Goal: Task Accomplishment & Management: Complete application form

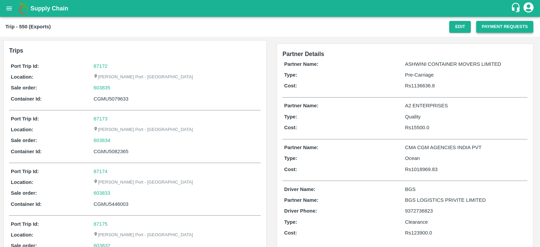
click at [487, 27] on button "Payment Requests" at bounding box center [504, 27] width 57 height 12
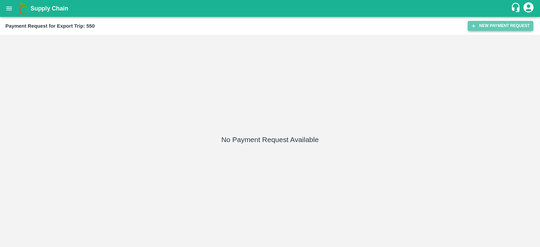
click at [479, 24] on button "New Payment Request" at bounding box center [500, 26] width 65 height 10
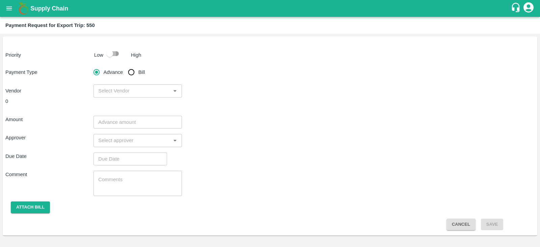
click at [116, 52] on input "checkbox" at bounding box center [109, 53] width 38 height 13
checkbox input "true"
click at [153, 97] on div "​" at bounding box center [138, 90] width 88 height 13
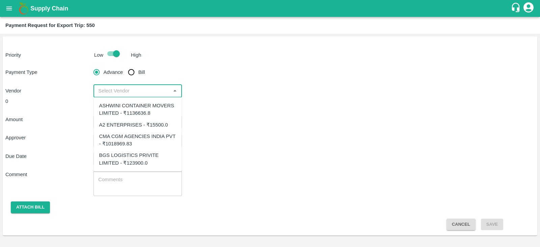
click at [150, 135] on div "CMA CGM AGENCIES INDIA PVT - ₹1018969.83" at bounding box center [137, 140] width 77 height 15
type input "CMA CGM AGENCIES INDIA PVT - ₹1018969.83"
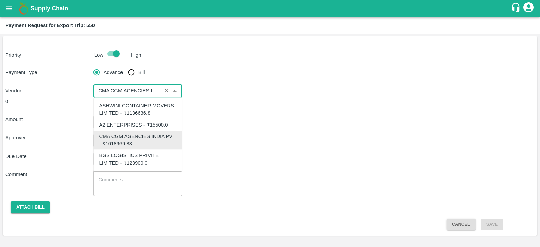
click at [147, 89] on input "input" at bounding box center [128, 90] width 64 height 9
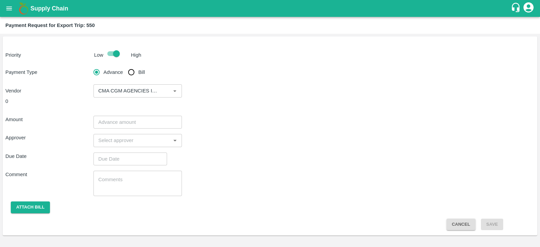
click at [243, 113] on div "Amount ​ Approver ​ Due Date ​ Comment x ​ Attach bill Cancel Save" at bounding box center [269, 170] width 529 height 120
drag, startPoint x: 243, startPoint y: 113, endPoint x: 155, endPoint y: 124, distance: 88.4
click at [155, 124] on input "number" at bounding box center [138, 122] width 88 height 13
paste input "1018969.83"
type input "1018969.83"
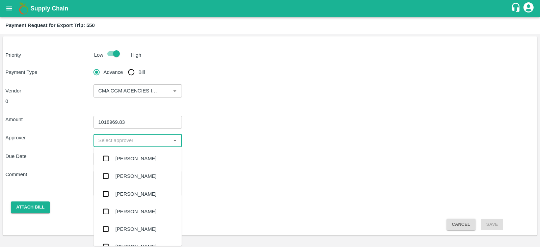
click at [135, 140] on input "input" at bounding box center [132, 140] width 73 height 9
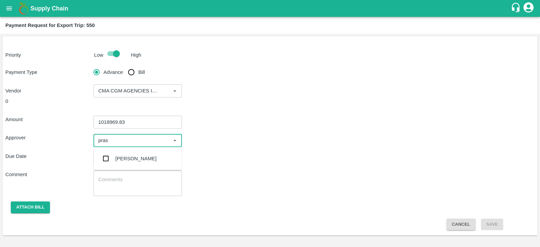
type input "prasa"
click at [126, 161] on div "[PERSON_NAME]" at bounding box center [135, 158] width 41 height 7
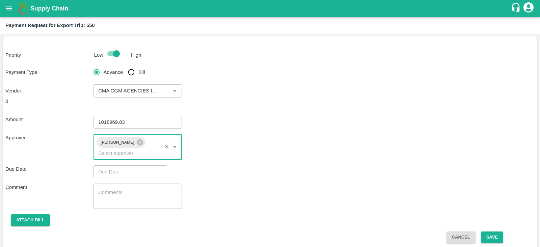
type input "DD/MM/YYYY hh:mm aa"
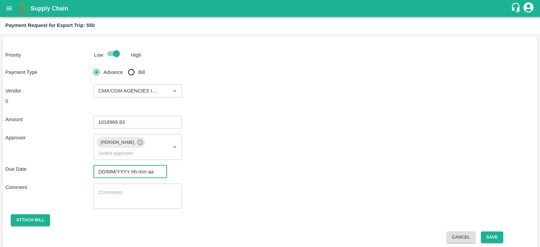
click at [122, 165] on input "DD/MM/YYYY hh:mm aa" at bounding box center [128, 171] width 69 height 13
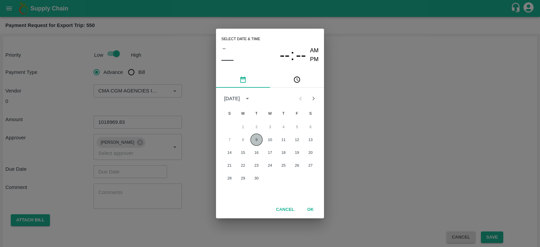
click at [257, 139] on button "9" at bounding box center [257, 140] width 12 height 12
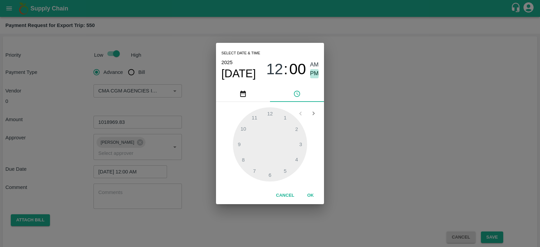
click at [315, 73] on span "PM" at bounding box center [314, 73] width 9 height 9
click at [301, 140] on div at bounding box center [270, 144] width 74 height 74
type input "09/09/2025 03:00 PM"
click at [311, 196] on button "OK" at bounding box center [311, 196] width 22 height 12
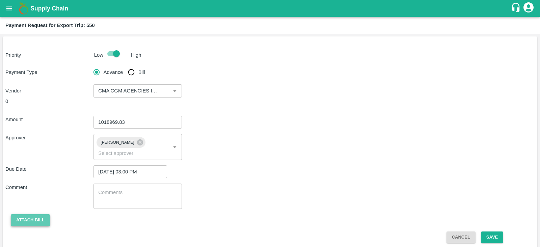
click at [38, 214] on button "Attach bill" at bounding box center [30, 220] width 39 height 12
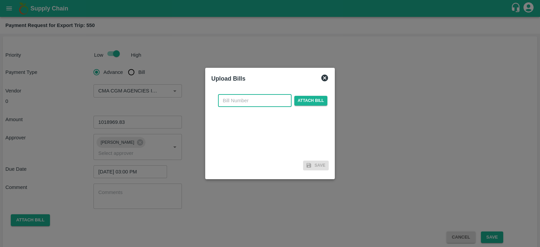
click at [253, 104] on input "text" at bounding box center [255, 100] width 74 height 13
paste input "INEMHC26066530"
type input "INEMHC26066530"
click at [314, 97] on span "Attach bill" at bounding box center [310, 101] width 33 height 10
click at [0, 0] on input "Attach bill" at bounding box center [0, 0] width 0 height 0
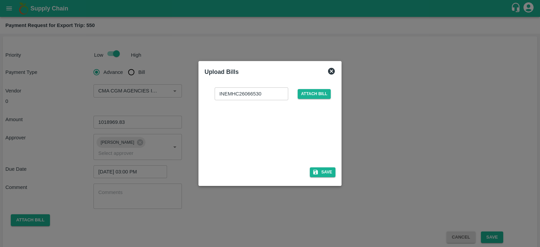
click at [259, 127] on div at bounding box center [268, 132] width 101 height 36
click at [326, 172] on button "Save" at bounding box center [323, 172] width 26 height 10
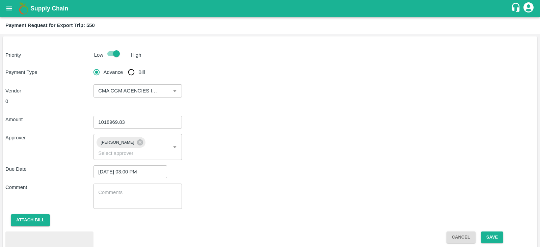
scroll to position [31, 0]
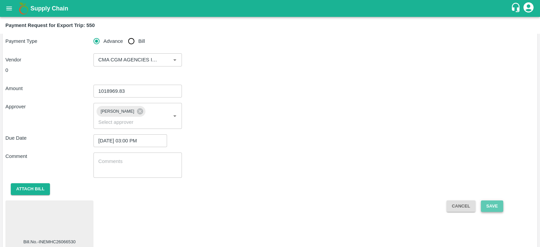
click at [499, 201] on button "Save" at bounding box center [492, 207] width 22 height 12
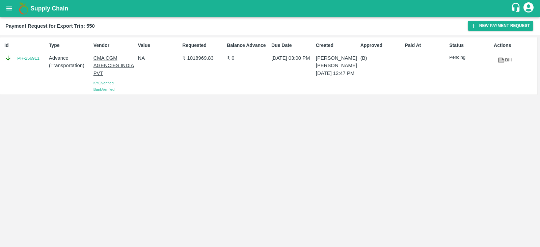
click at [35, 65] on div "Id PR-256911" at bounding box center [24, 66] width 45 height 54
copy link "PR-256911"
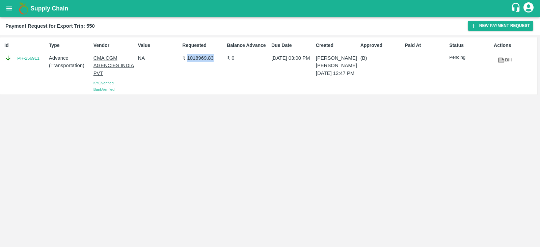
drag, startPoint x: 187, startPoint y: 57, endPoint x: 214, endPoint y: 58, distance: 27.7
click at [214, 58] on p "₹ 1018969.83" at bounding box center [203, 57] width 42 height 7
copy p "1018969.83"
click at [8, 13] on button "open drawer" at bounding box center [9, 9] width 16 height 16
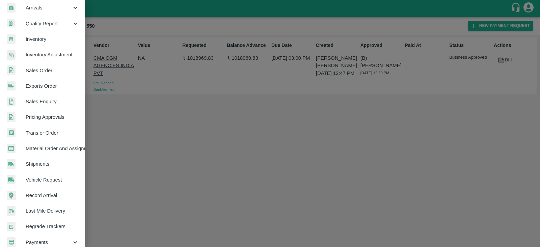
scroll to position [137, 0]
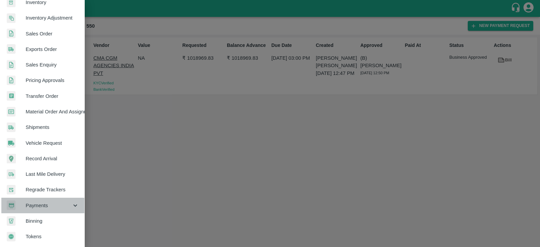
click at [44, 207] on div "Payments" at bounding box center [42, 206] width 84 height 16
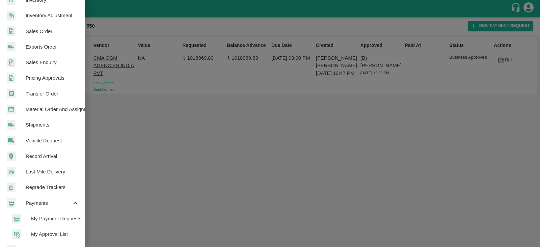
click at [61, 218] on span "My Payment Requests" at bounding box center [55, 218] width 48 height 7
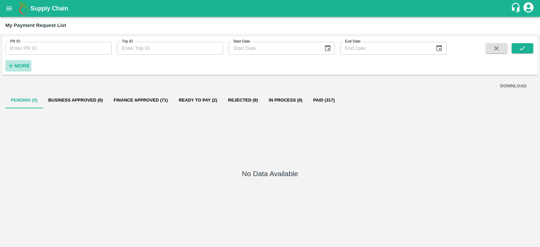
click at [28, 65] on strong "More" at bounding box center [22, 65] width 15 height 5
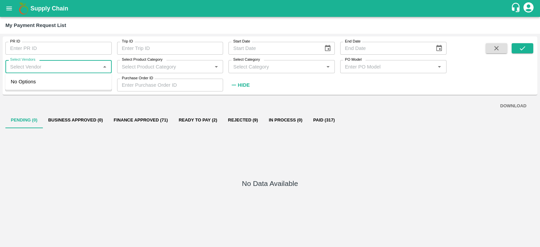
click at [57, 63] on input "Select Vendors" at bounding box center [52, 66] width 91 height 9
click at [27, 78] on div "Yes three movers-Transporter, Other" at bounding box center [54, 81] width 81 height 7
type input "Yes three movers-Transporter, Other"
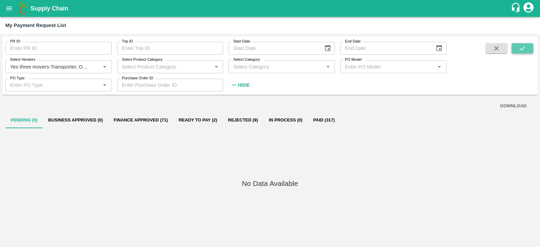
click at [518, 53] on button "submit" at bounding box center [523, 48] width 22 height 10
click at [96, 66] on icon "Clear" at bounding box center [97, 66] width 6 height 6
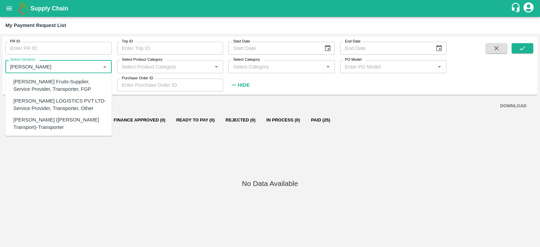
click at [49, 97] on div "[PERSON_NAME] LOGISTICS PVT LTD-Service Provider, Transporter, Other" at bounding box center [60, 104] width 93 height 15
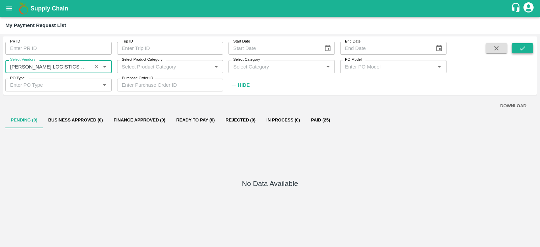
type input "[PERSON_NAME] LOGISTICS PVT LTD-Service Provider, Transporter, Other"
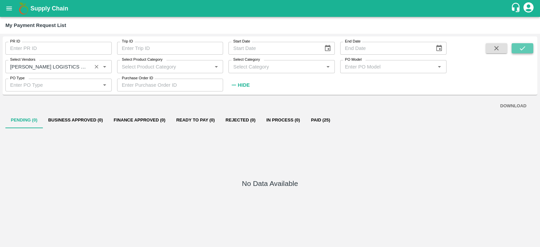
click at [530, 48] on button "submit" at bounding box center [523, 48] width 22 height 10
click at [144, 113] on button "Finance Approved (1)" at bounding box center [139, 120] width 62 height 16
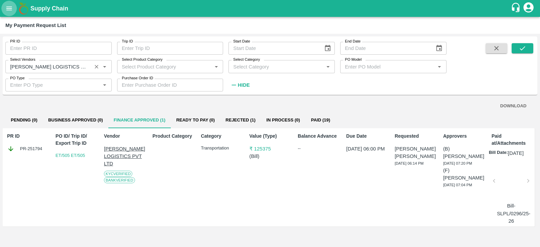
click at [12, 8] on icon "open drawer" at bounding box center [8, 8] width 7 height 7
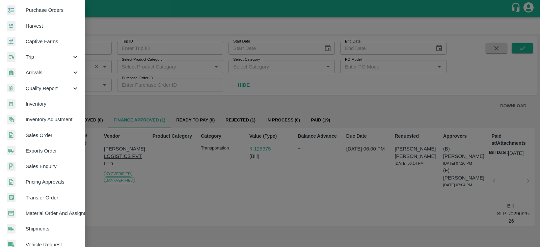
scroll to position [32, 0]
click at [53, 146] on link "Exports Order" at bounding box center [42, 152] width 84 height 16
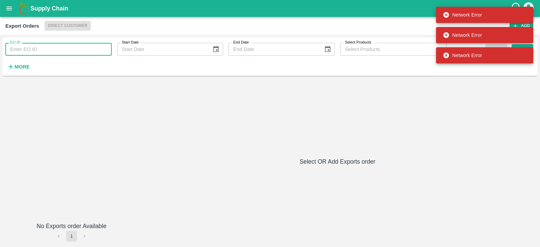
click at [48, 52] on input "EO ID" at bounding box center [58, 49] width 106 height 13
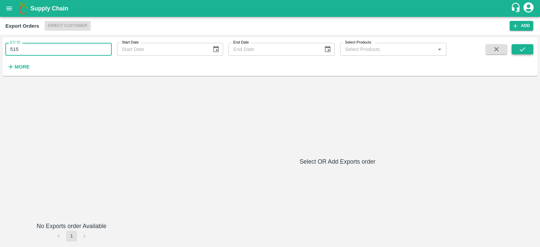
type input "515"
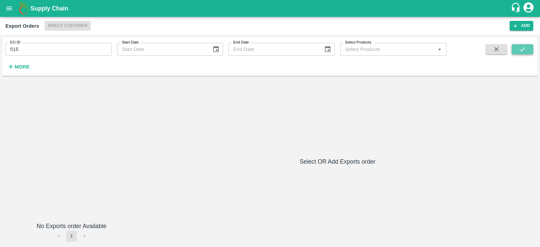
click at [530, 48] on button "submit" at bounding box center [523, 49] width 22 height 10
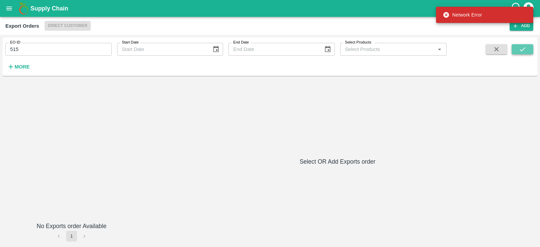
click at [528, 51] on button "submit" at bounding box center [523, 49] width 22 height 10
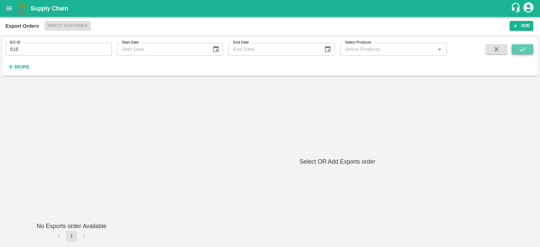
click at [520, 47] on icon "submit" at bounding box center [522, 49] width 7 height 7
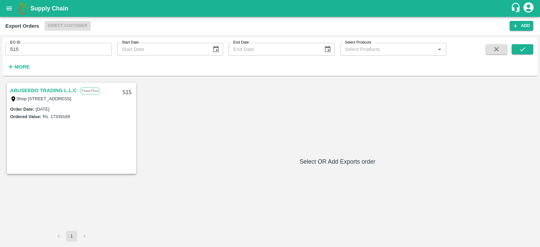
click at [39, 90] on link "ABUSEEDO TRADING L.L.C" at bounding box center [43, 90] width 67 height 9
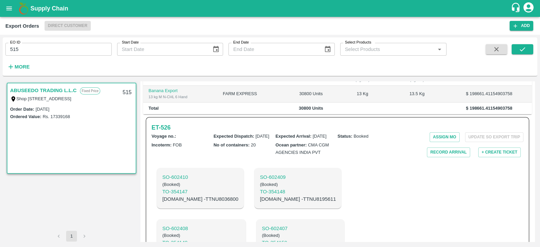
scroll to position [183, 0]
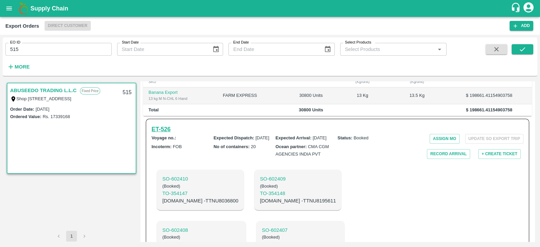
click at [166, 134] on h6 "ET- 526" at bounding box center [161, 129] width 19 height 9
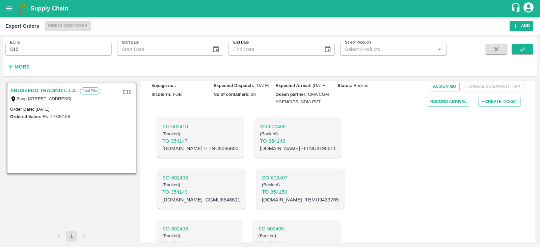
scroll to position [238, 0]
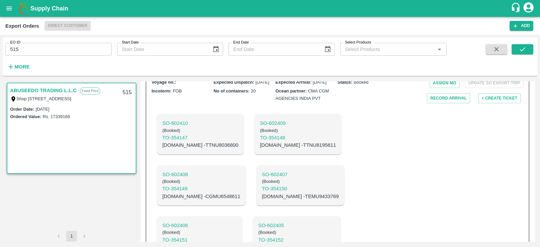
click at [207, 149] on p "[DOMAIN_NAME] - TTNU8036800" at bounding box center [200, 144] width 76 height 7
copy p "TTNU8036800"
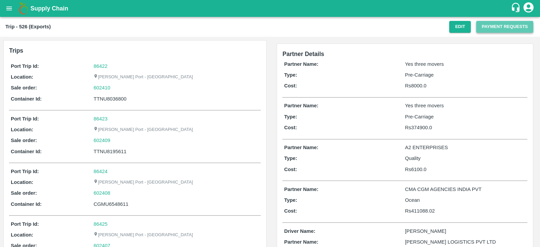
click at [484, 31] on button "Payment Requests" at bounding box center [504, 27] width 57 height 12
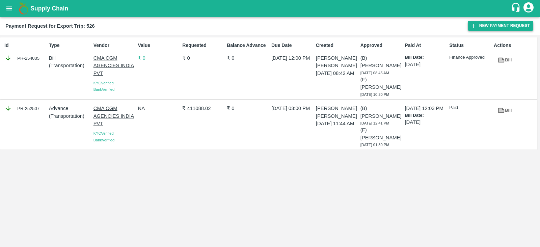
click at [488, 28] on button "New Payment Request" at bounding box center [500, 26] width 65 height 10
